Goal: Task Accomplishment & Management: Manage account settings

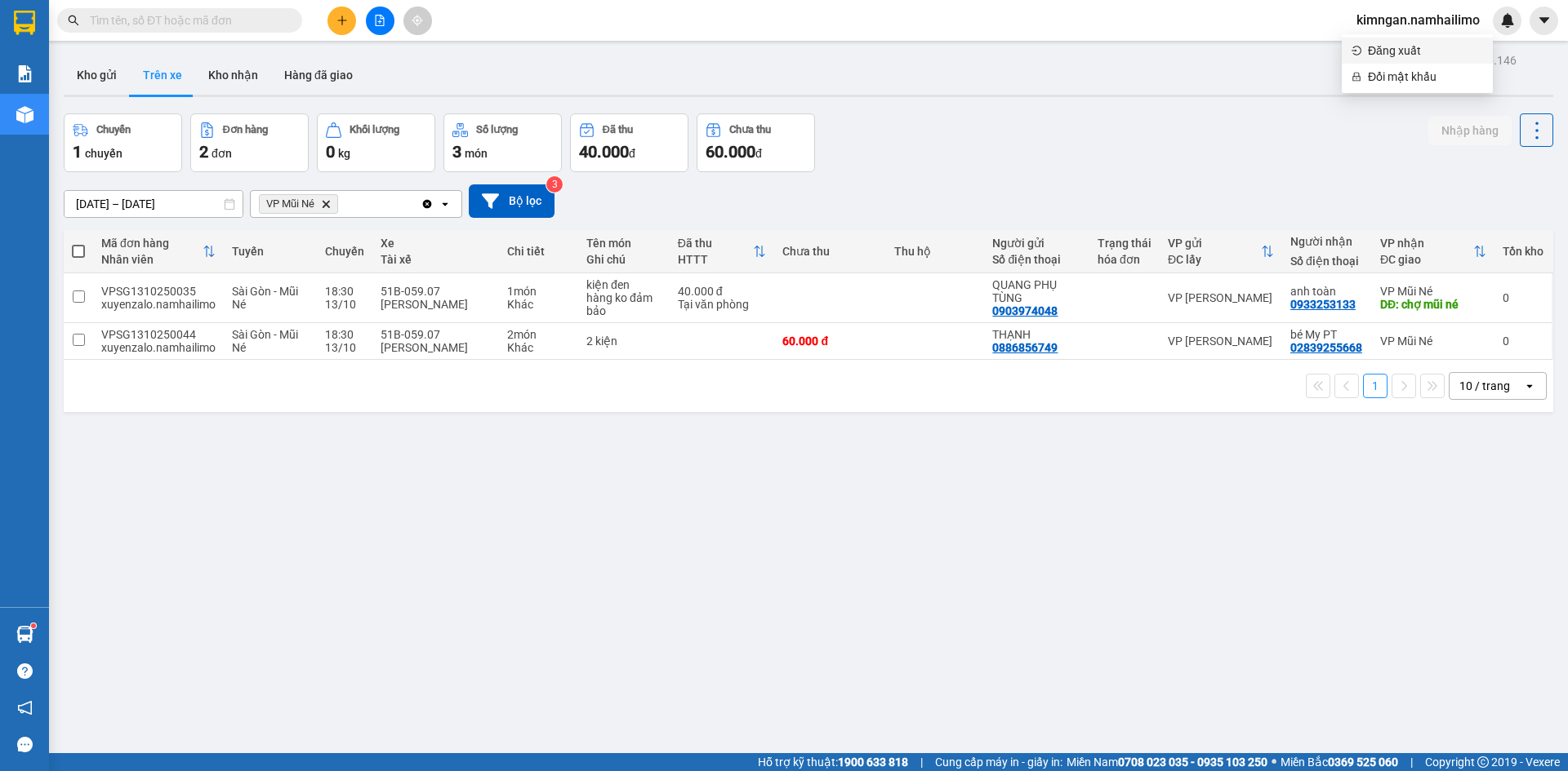
click at [1398, 53] on span "Đăng xuất" at bounding box center [1425, 50] width 115 height 18
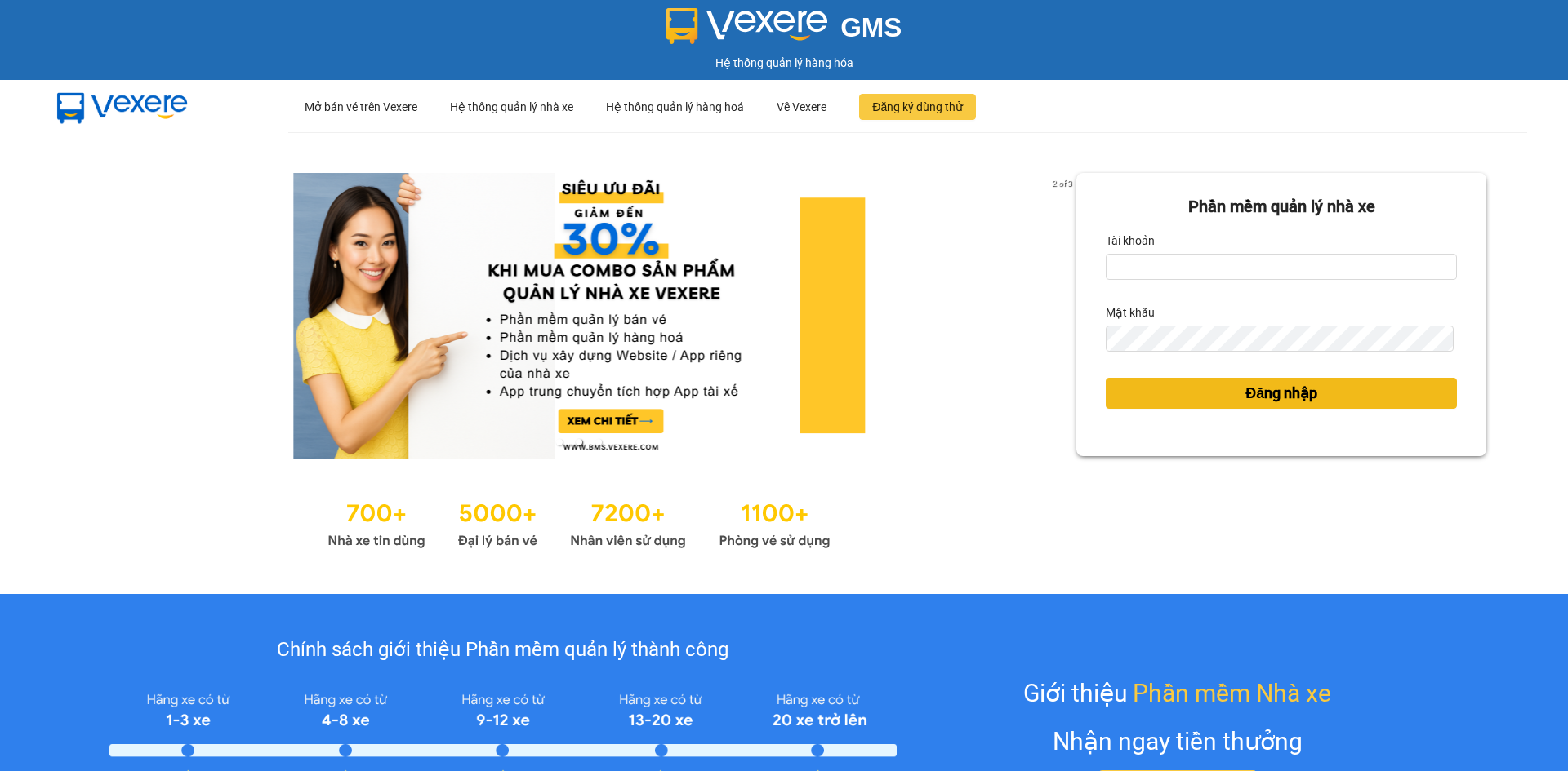
drag, startPoint x: 1384, startPoint y: 353, endPoint x: 1294, endPoint y: 396, distance: 99.7
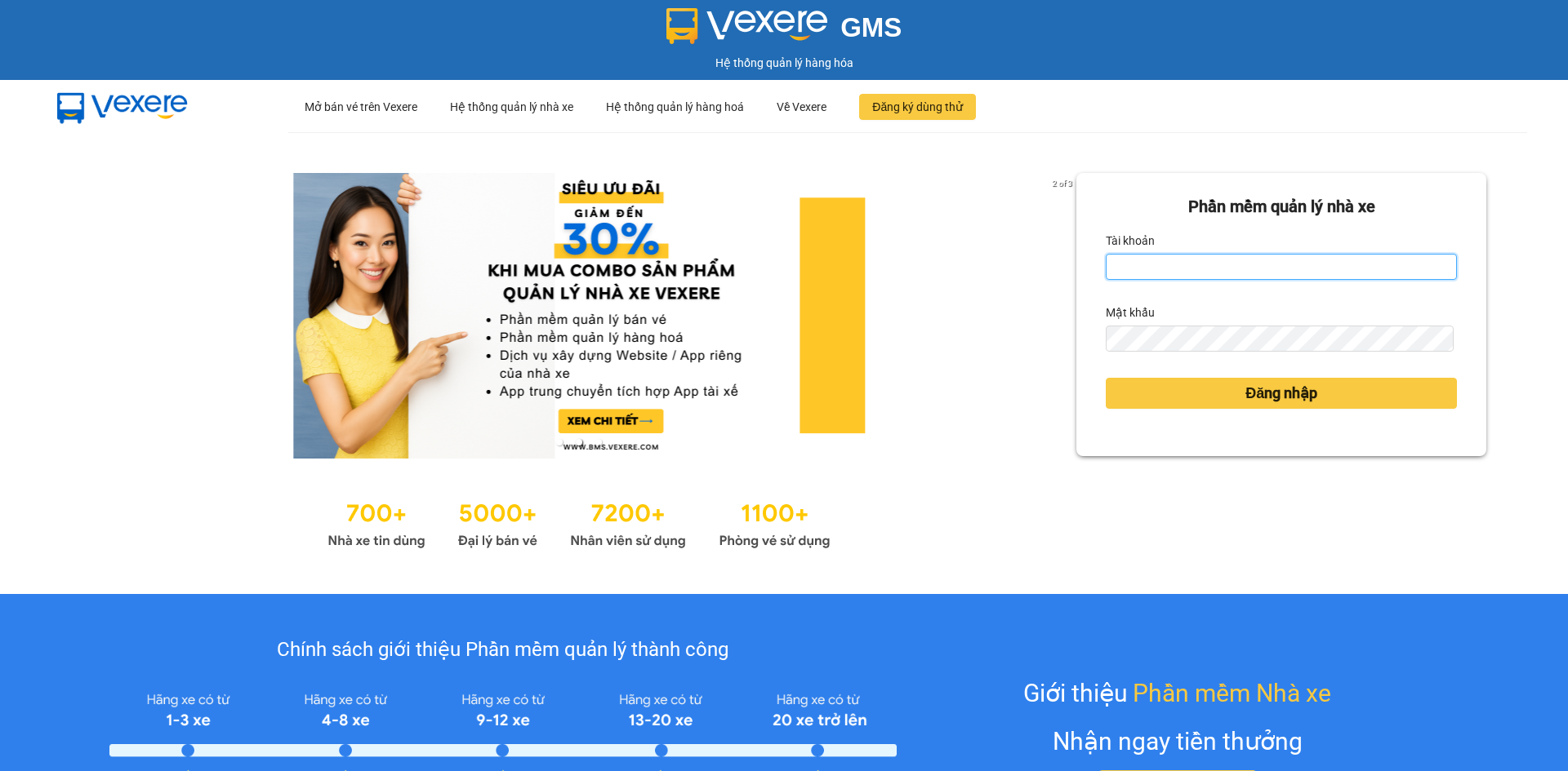
drag, startPoint x: 1154, startPoint y: 262, endPoint x: 1167, endPoint y: 276, distance: 19.1
click at [1154, 262] on input "Tài khoản" at bounding box center [1281, 266] width 351 height 26
type input "tan.namhailimo"
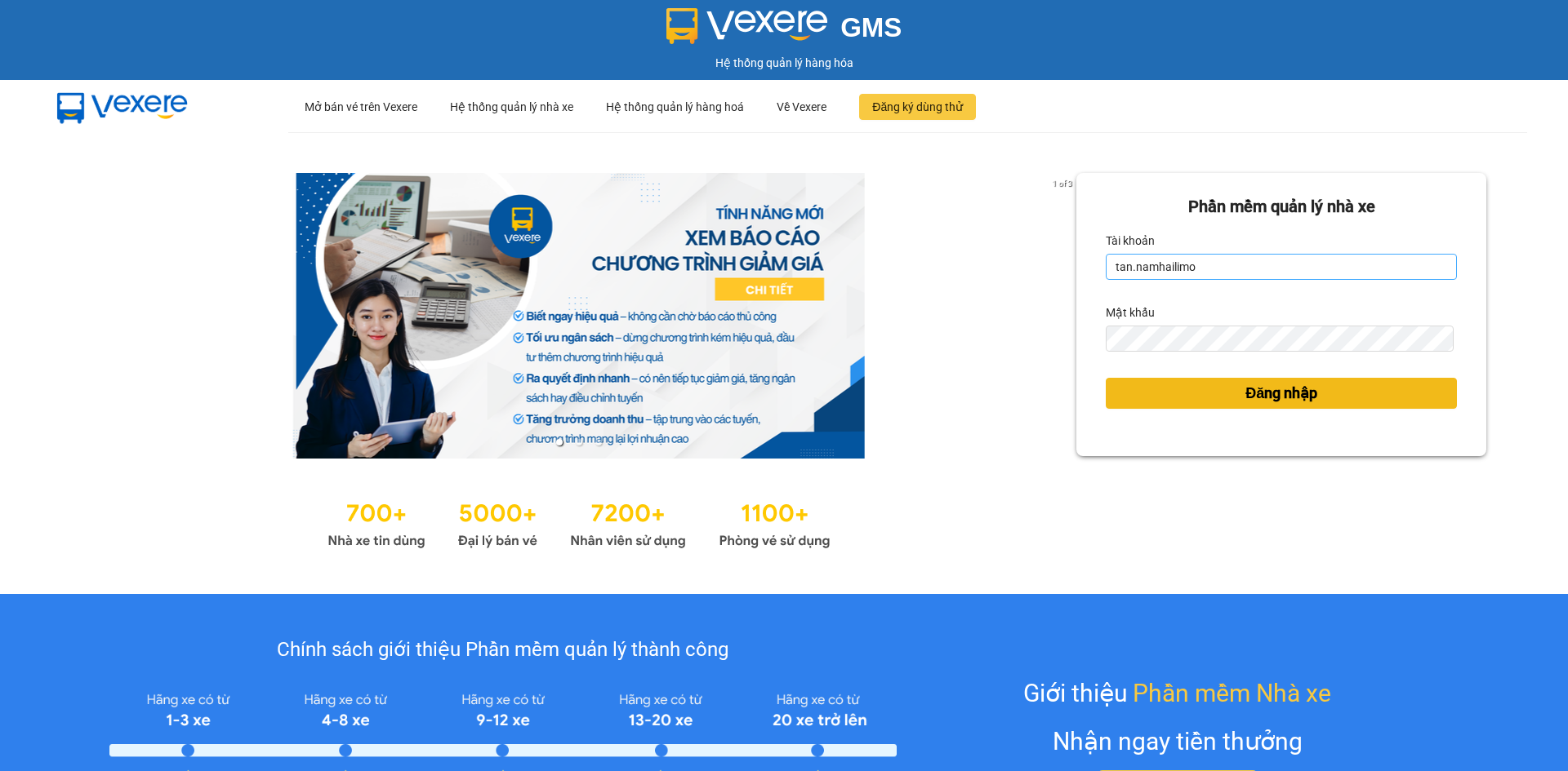
click at [1106, 378] on button "Đăng nhập" at bounding box center [1281, 393] width 351 height 31
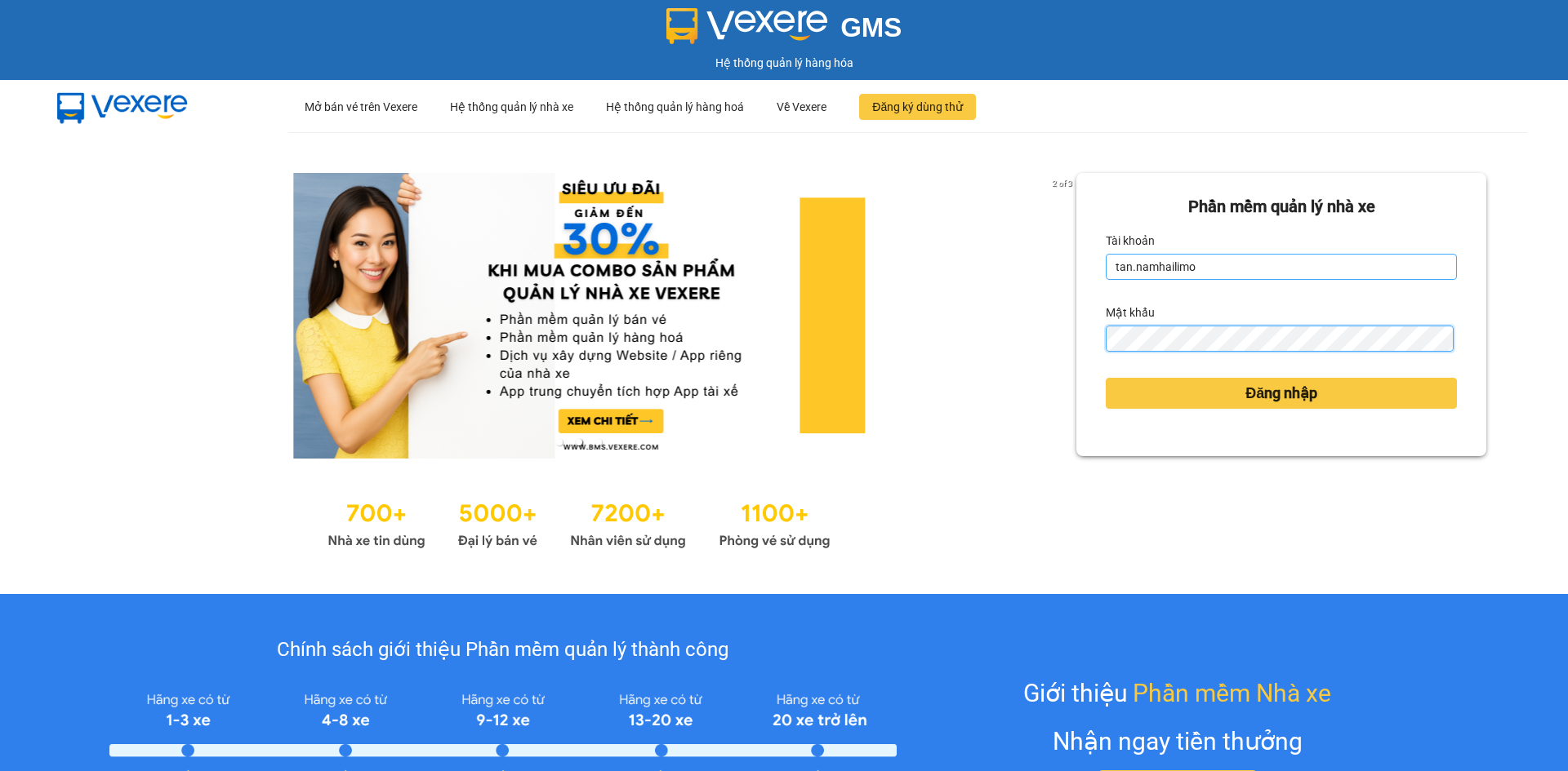
click at [1106, 378] on button "Đăng nhập" at bounding box center [1281, 393] width 351 height 31
